Goal: Information Seeking & Learning: Learn about a topic

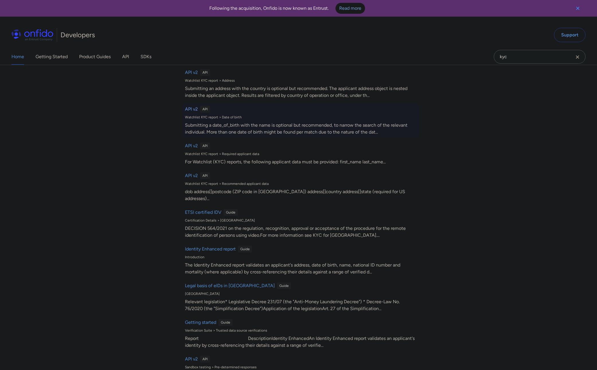
scroll to position [143, 0]
type input "kyc"
click at [221, 245] on h6 "Identity Enhanced report" at bounding box center [210, 248] width 51 height 7
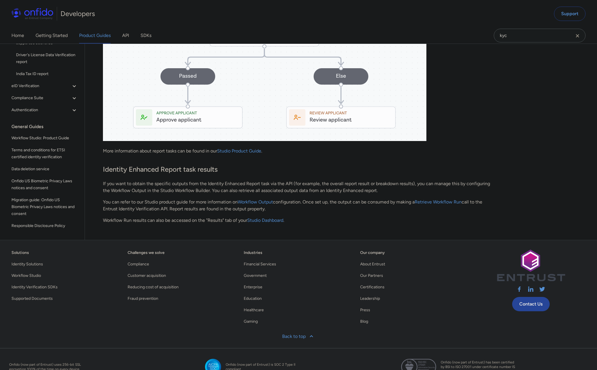
scroll to position [1796, 0]
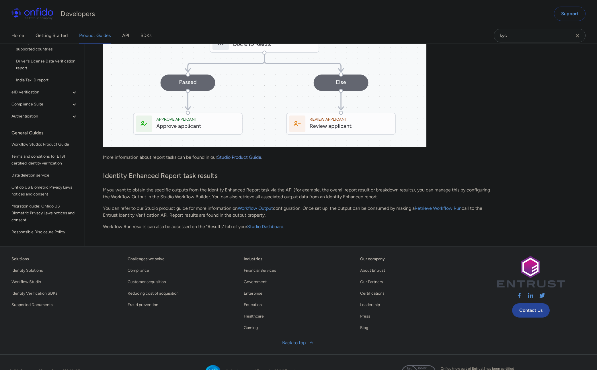
click at [229, 160] on link "Studio Product Guide" at bounding box center [239, 156] width 44 height 5
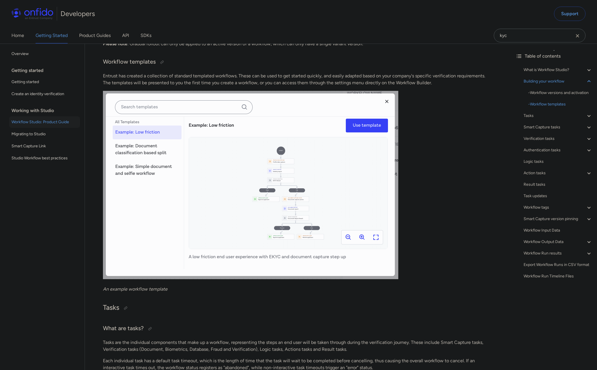
scroll to position [1469, 0]
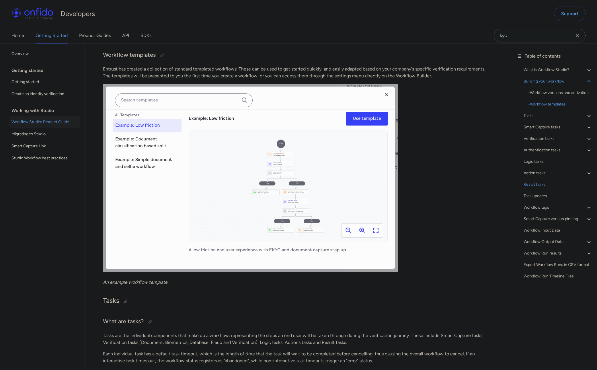
click at [529, 185] on div "Result tasks" at bounding box center [557, 184] width 69 height 7
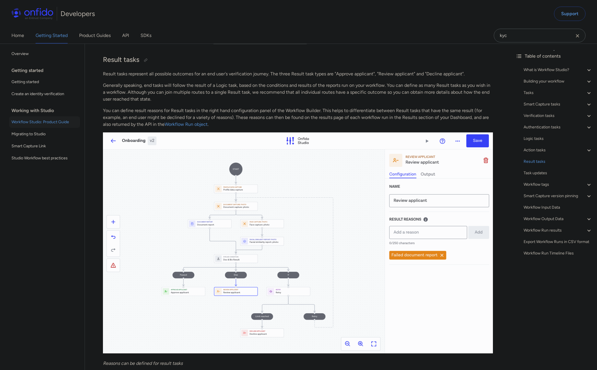
scroll to position [1469, 0]
